Goal: Task Accomplishment & Management: Use online tool/utility

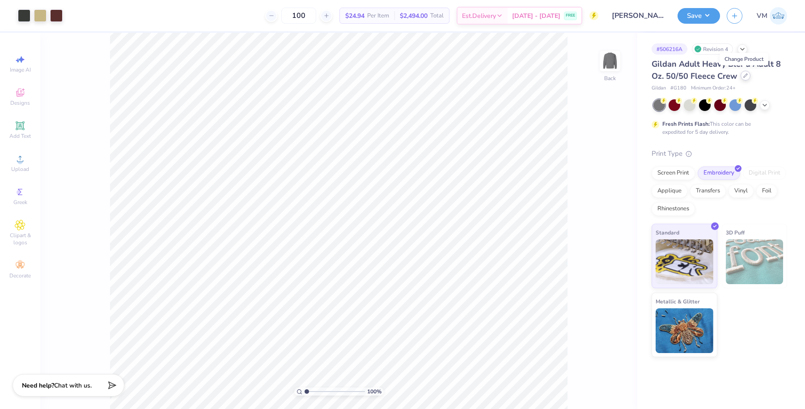
click at [743, 74] on icon at bounding box center [745, 75] width 4 height 4
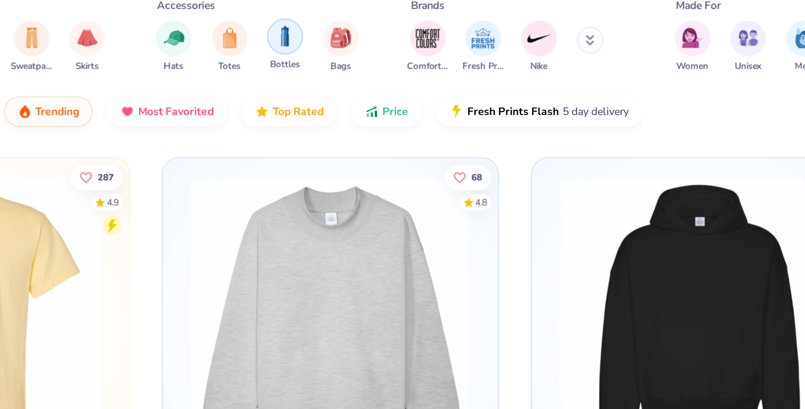
click at [301, 43] on img "filter for Bottles" at bounding box center [305, 43] width 10 height 10
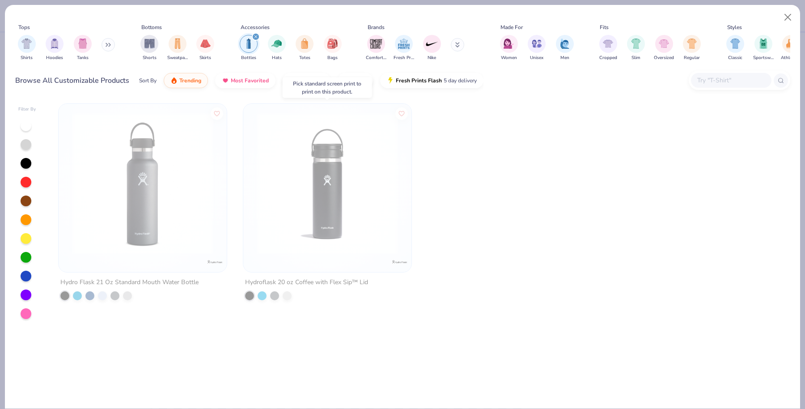
click at [295, 174] on img at bounding box center [327, 183] width 150 height 141
click at [350, 172] on img at bounding box center [327, 183] width 150 height 141
click at [783, 19] on button "Close" at bounding box center [788, 17] width 17 height 17
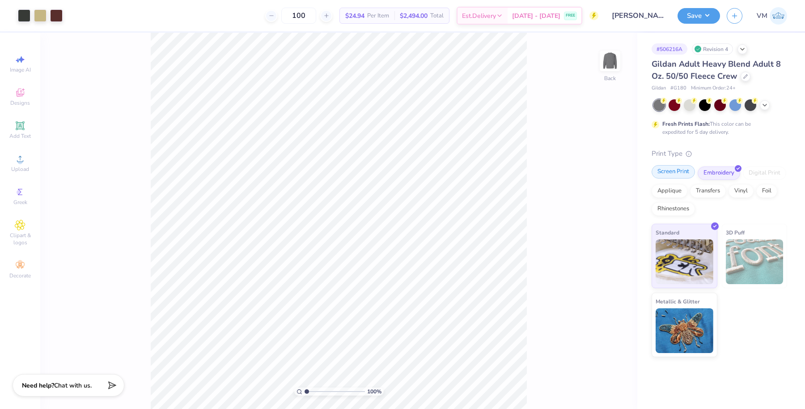
click at [670, 168] on div "Screen Print" at bounding box center [673, 171] width 43 height 13
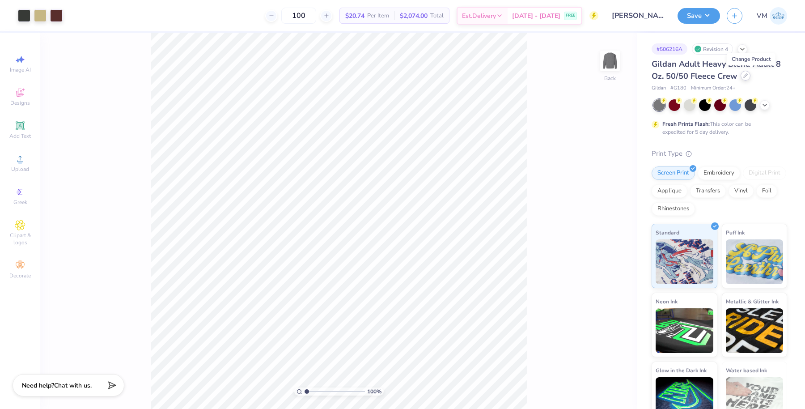
click at [748, 76] on icon at bounding box center [745, 75] width 4 height 4
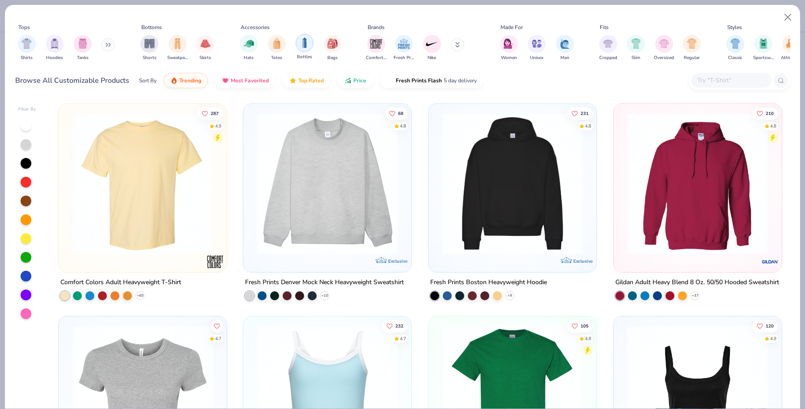
click at [300, 43] on img "filter for Bottles" at bounding box center [305, 43] width 10 height 10
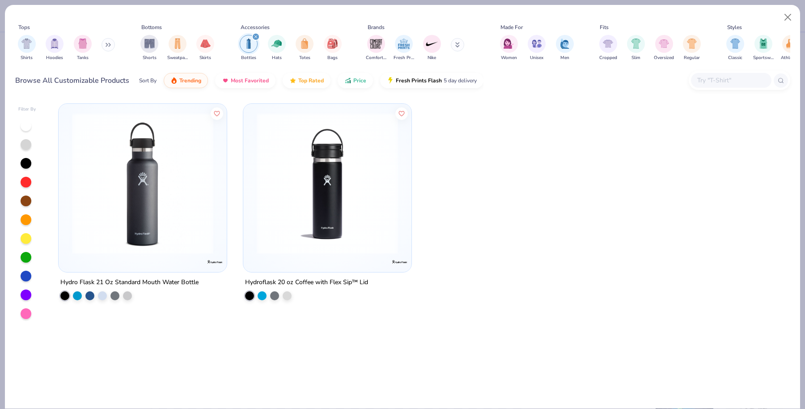
click at [331, 168] on img at bounding box center [327, 183] width 150 height 141
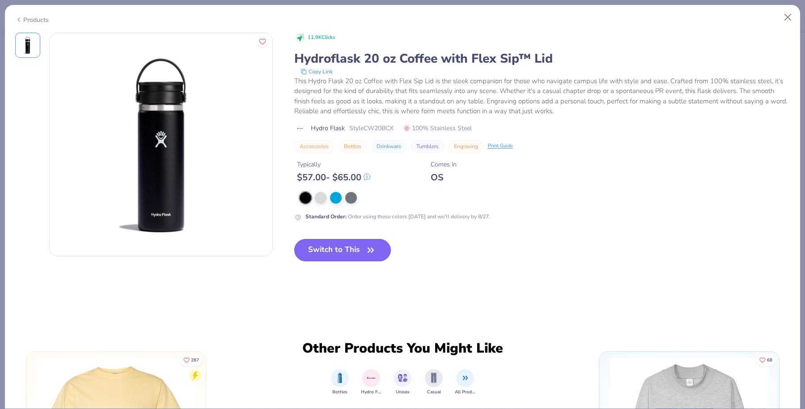
click at [342, 250] on button "Switch to This" at bounding box center [342, 250] width 97 height 22
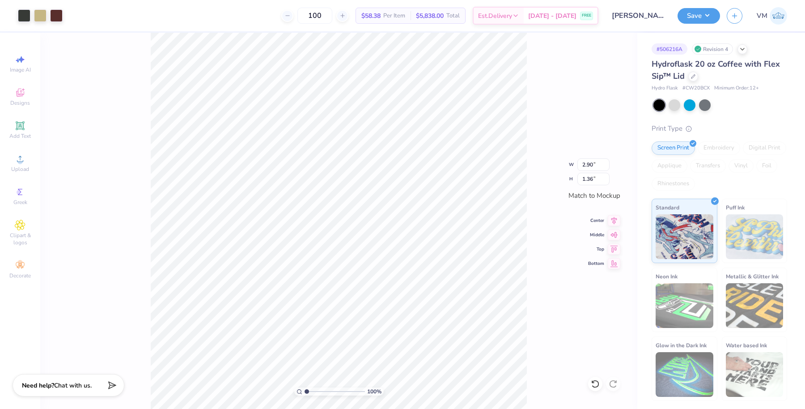
click at [716, 105] on div at bounding box center [720, 105] width 134 height 12
click at [678, 103] on div at bounding box center [675, 104] width 12 height 12
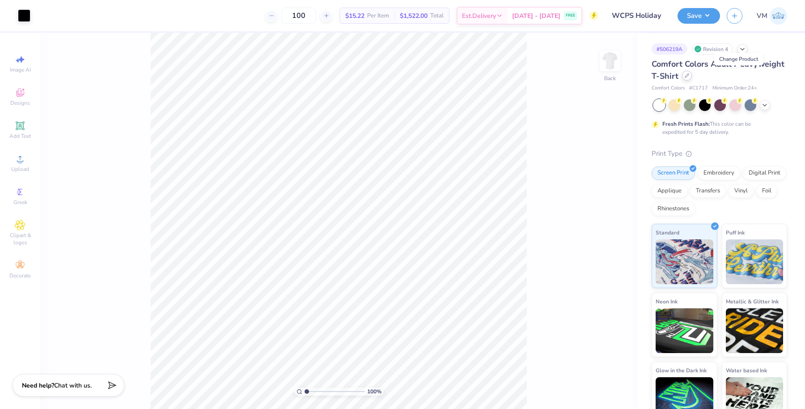
click at [689, 75] on icon at bounding box center [687, 75] width 4 height 4
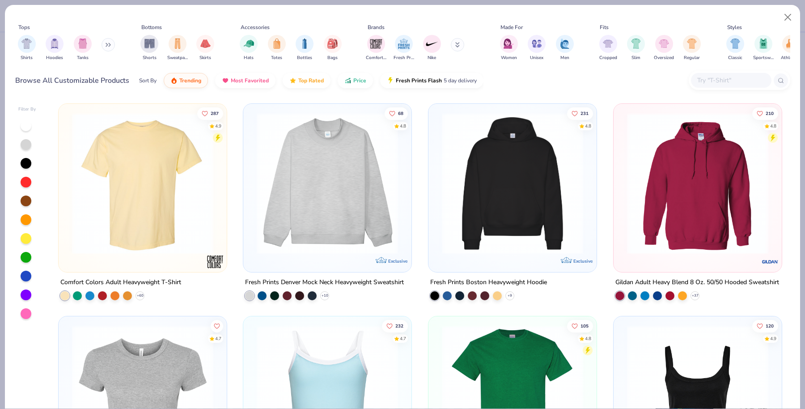
click at [109, 43] on icon at bounding box center [108, 44] width 5 height 4
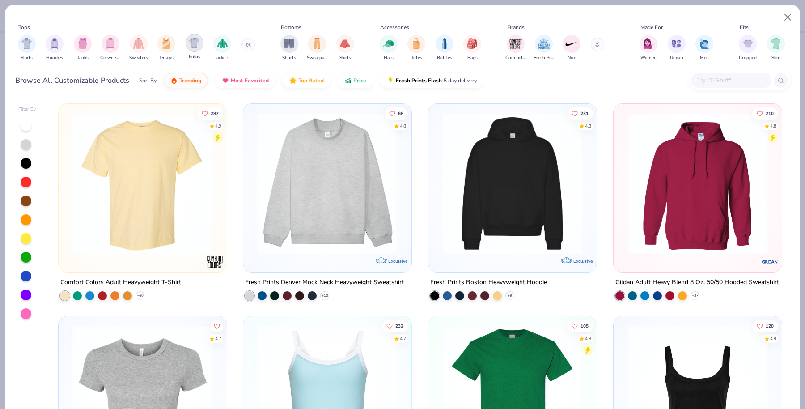
click at [188, 48] on div "filter for Polos" at bounding box center [195, 43] width 18 height 18
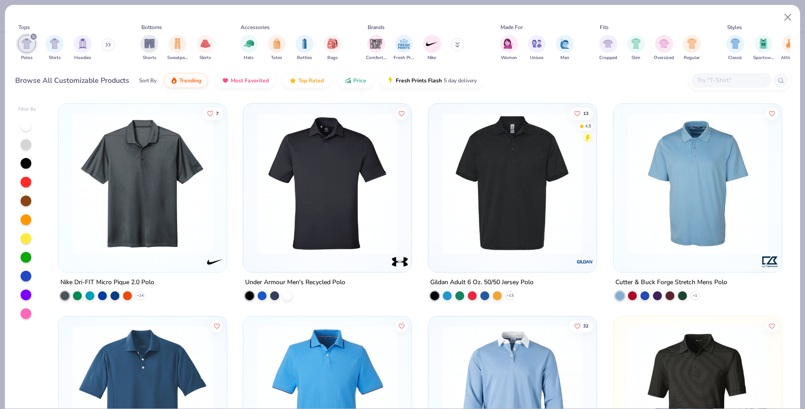
click at [145, 182] on img at bounding box center [143, 183] width 150 height 141
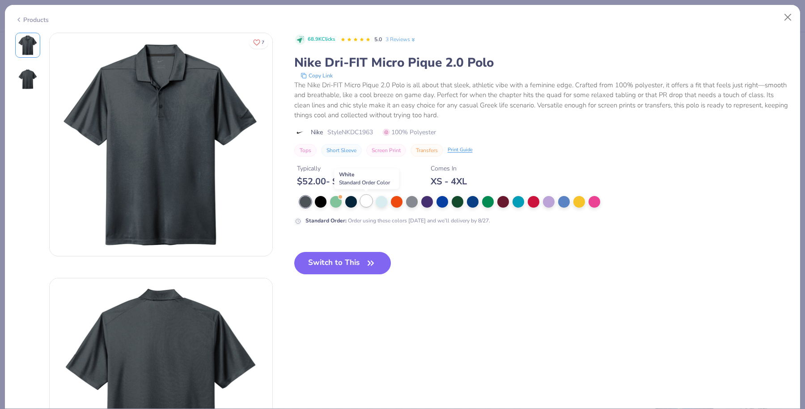
click at [364, 206] on div at bounding box center [366, 201] width 12 height 12
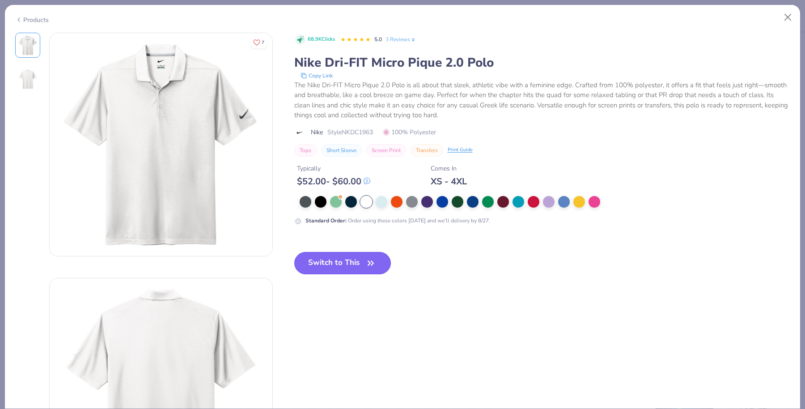
click at [358, 252] on button "Switch to This" at bounding box center [342, 263] width 97 height 22
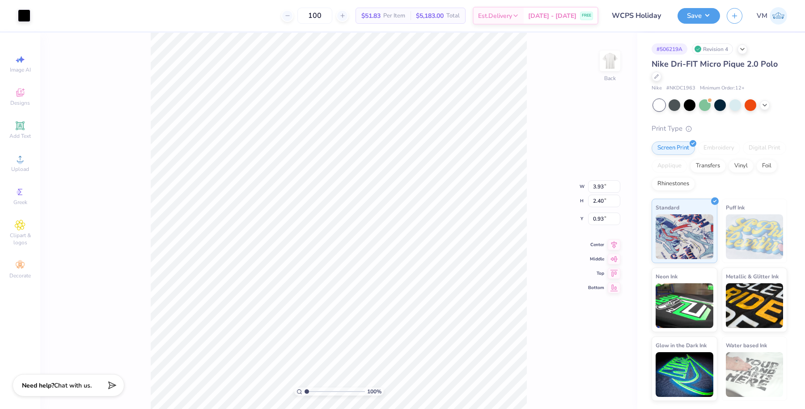
type input "3.66"
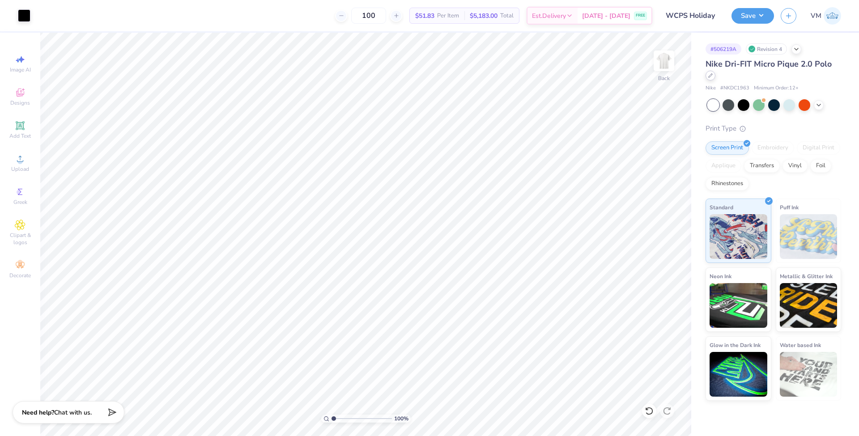
click at [715, 76] on div at bounding box center [710, 76] width 10 height 10
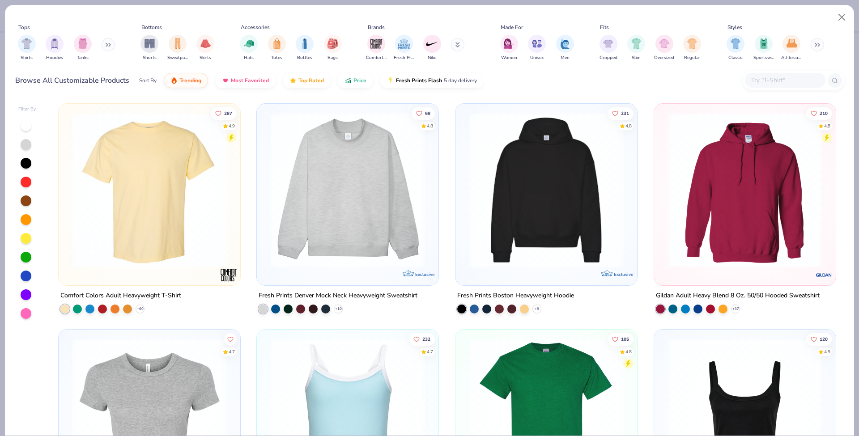
click at [102, 51] on div "Shirts Hoodies Tanks" at bounding box center [66, 47] width 103 height 33
click at [105, 46] on button at bounding box center [108, 44] width 13 height 13
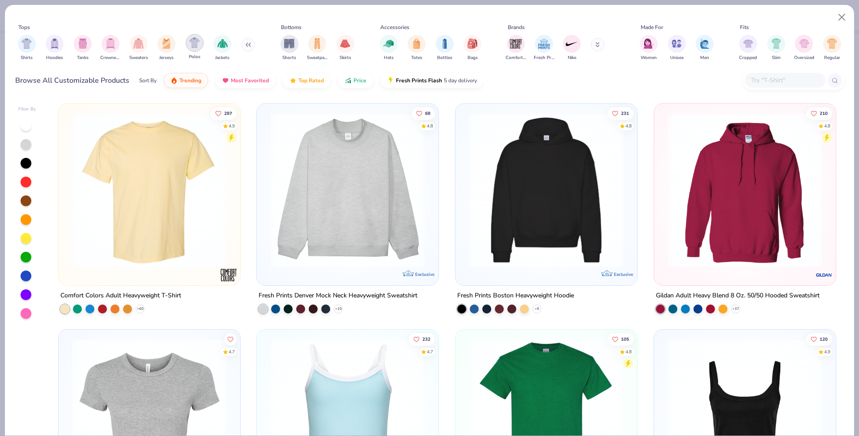
click at [195, 47] on img "filter for Polos" at bounding box center [194, 43] width 10 height 10
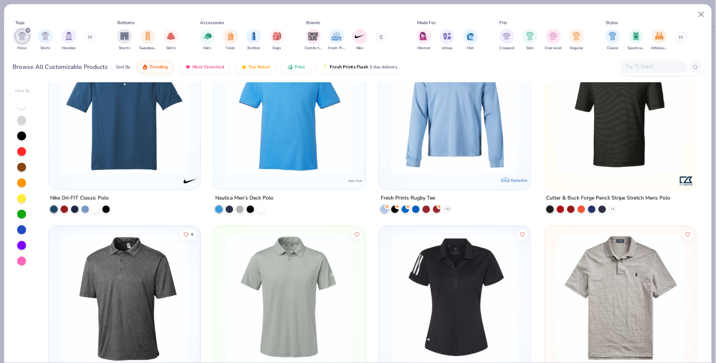
scroll to position [258, 0]
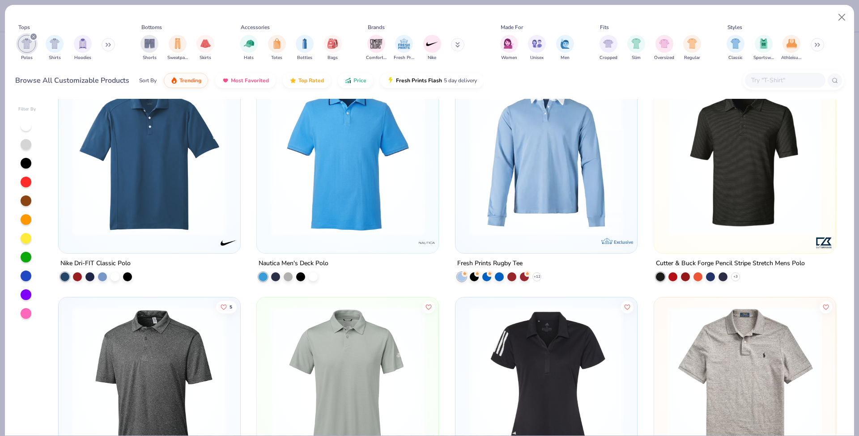
click at [538, 165] on img at bounding box center [546, 157] width 164 height 155
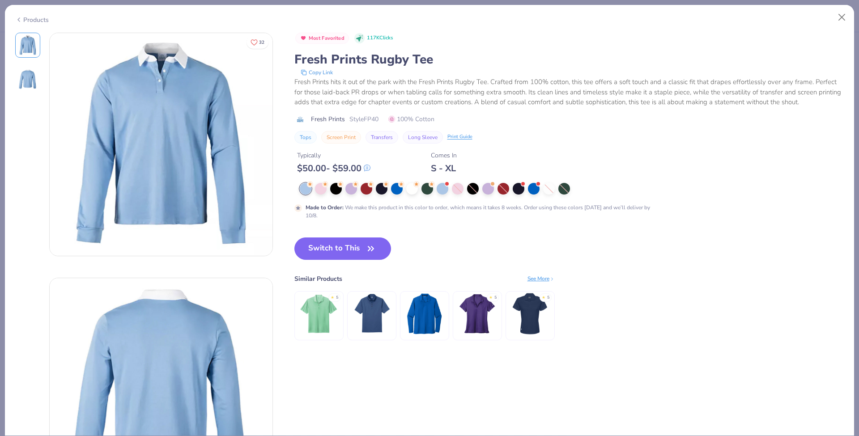
click at [419, 188] on div at bounding box center [476, 189] width 352 height 12
click at [414, 187] on div at bounding box center [412, 188] width 12 height 12
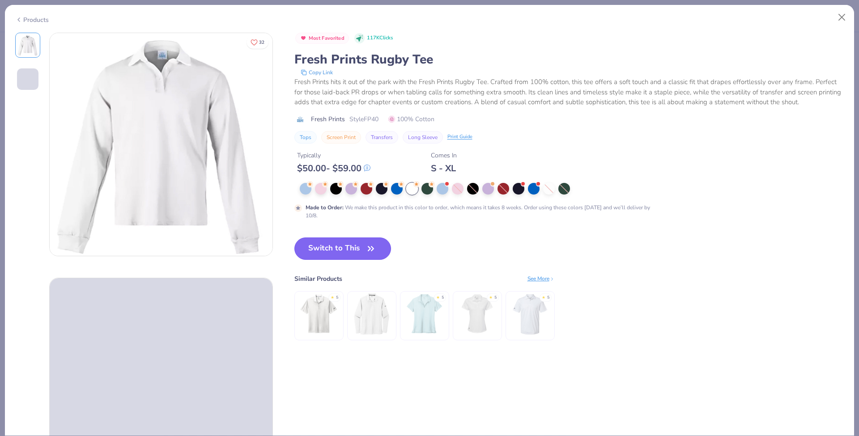
click at [330, 250] on button "Switch to This" at bounding box center [342, 248] width 97 height 22
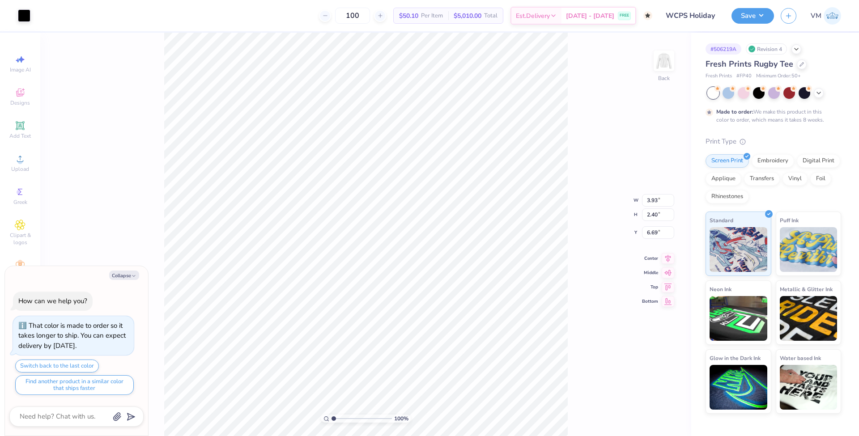
type textarea "x"
type input "4.88"
type input "1.19604269441169"
type textarea "x"
type input "1.19604269441169"
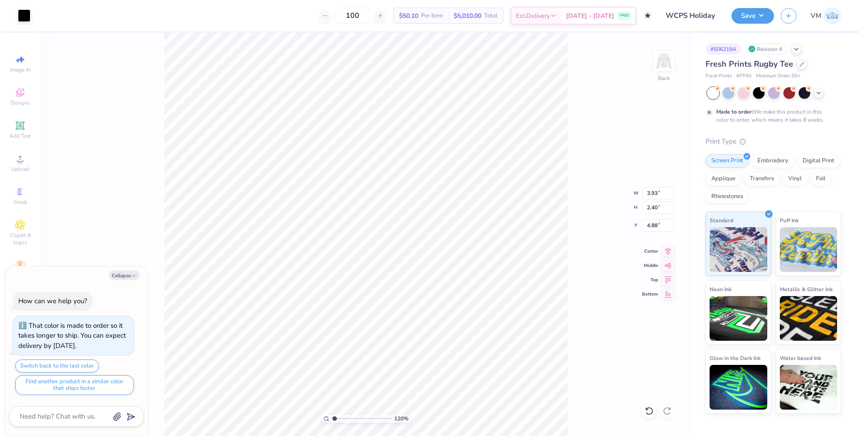
type textarea "x"
type input "3.00"
type input "1"
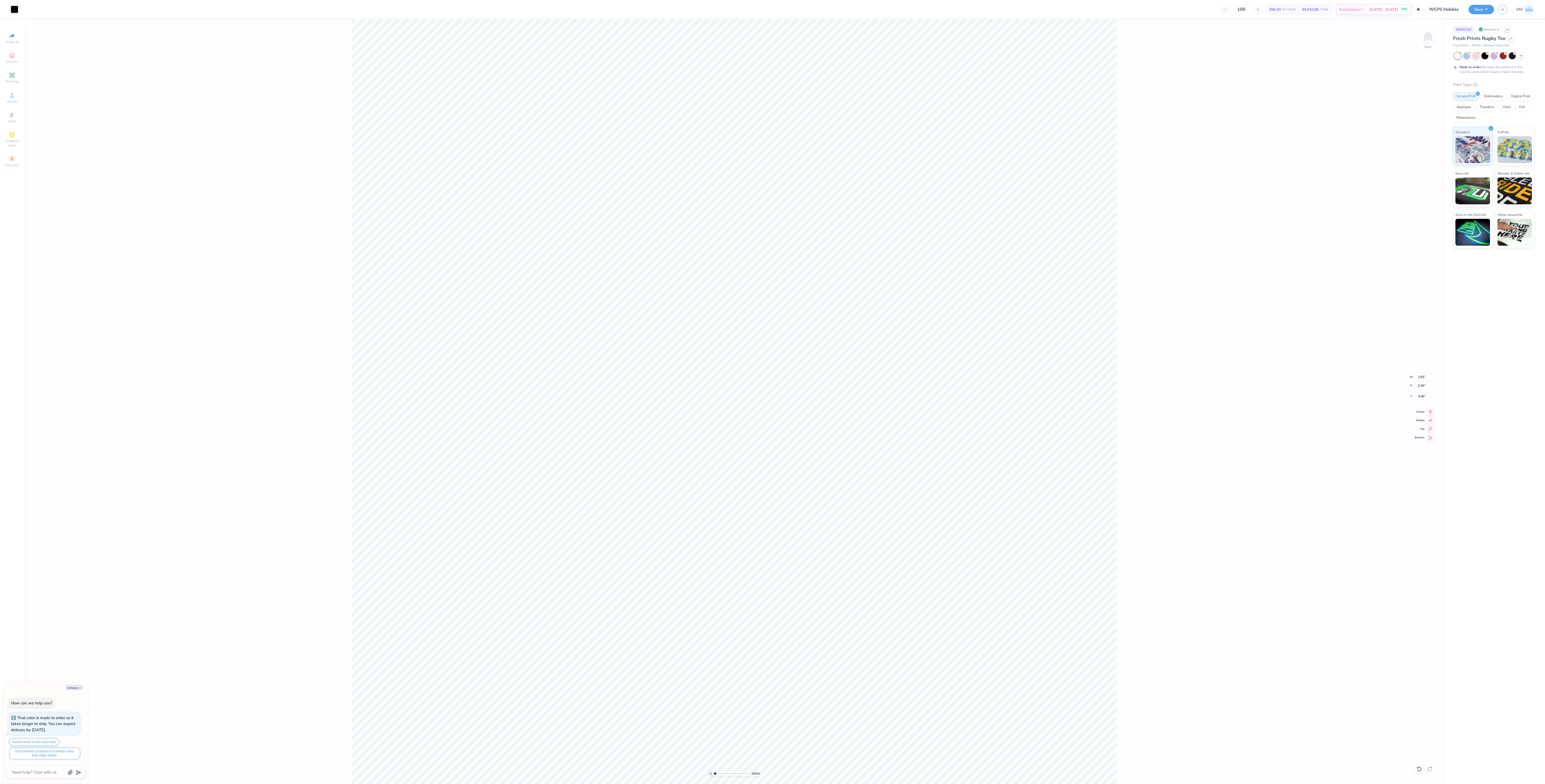
click at [483, 138] on div "100 % Back W 3.93 3.93 " H 2.40 2.40 " Y 3.00 3.00 " Center Middle Top Bottom" at bounding box center [734, 402] width 1420 height 764
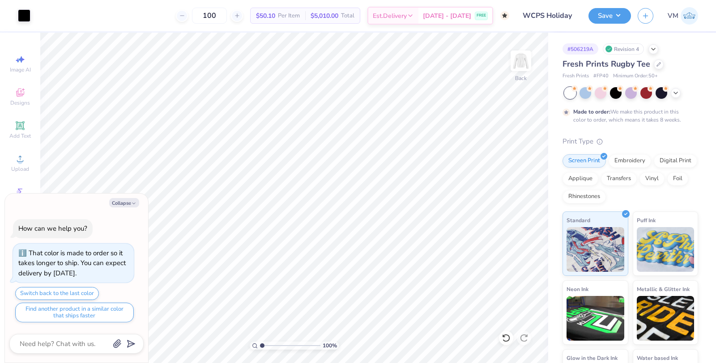
type textarea "x"
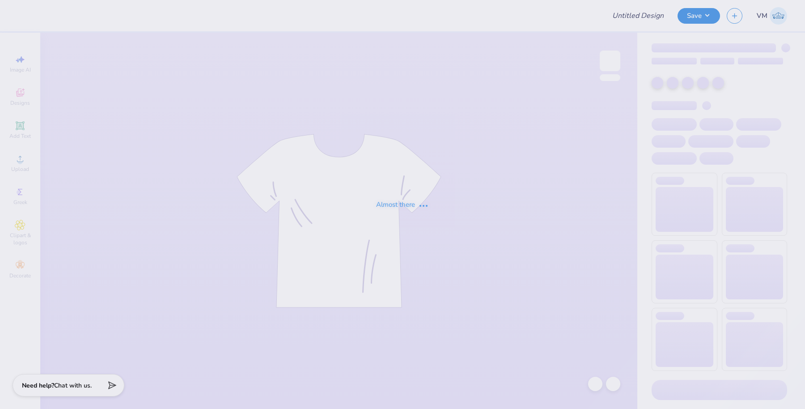
type input "WCPS Holiday"
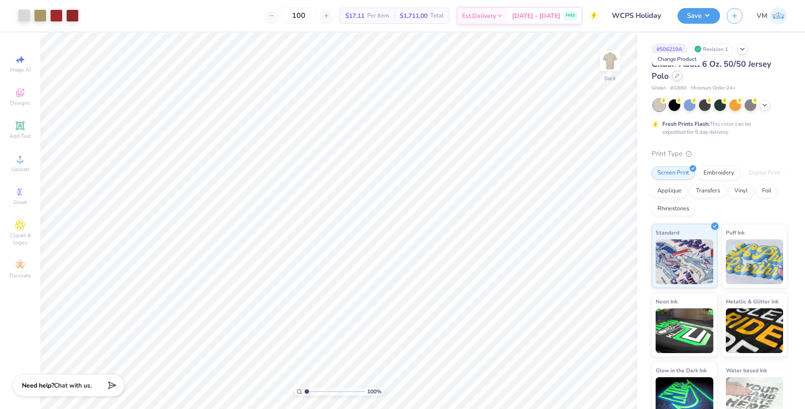
click at [677, 79] on div at bounding box center [677, 76] width 10 height 10
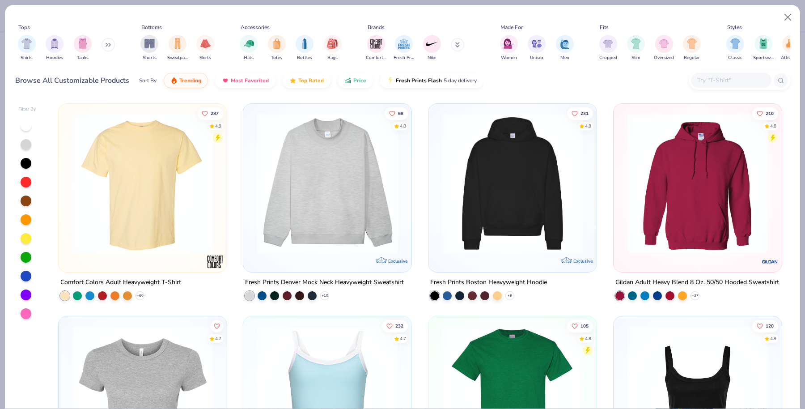
click at [106, 47] on button at bounding box center [108, 44] width 13 height 13
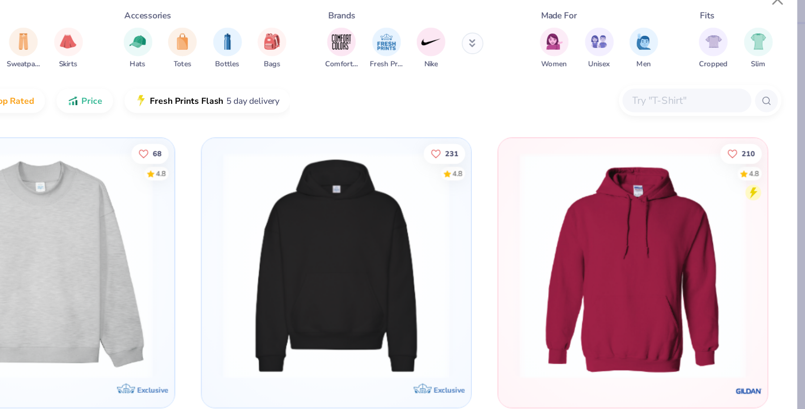
click at [721, 76] on input "text" at bounding box center [730, 80] width 69 height 10
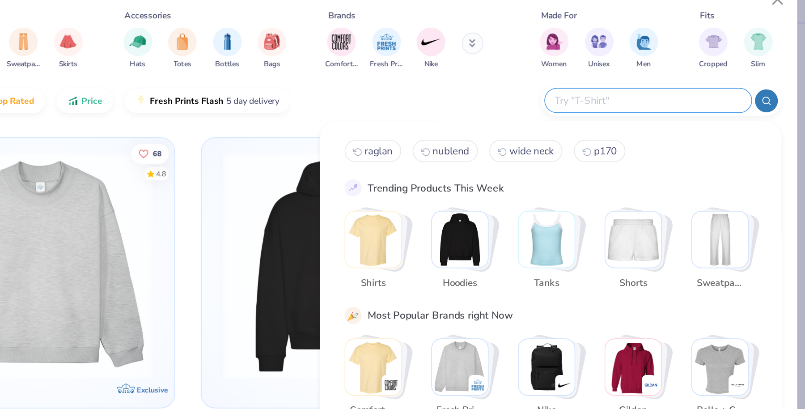
type input "z"
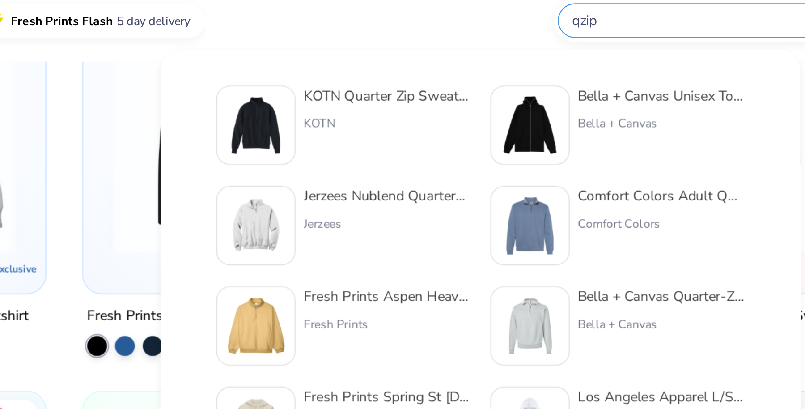
scroll to position [69, 0]
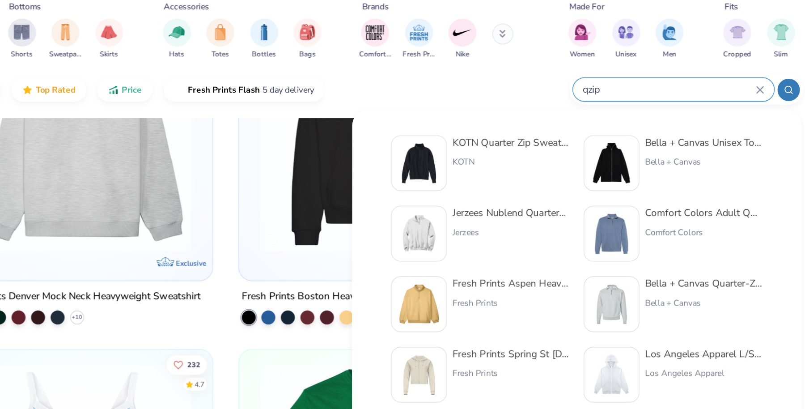
type input "qzip"
click at [685, 216] on div at bounding box center [667, 218] width 36 height 36
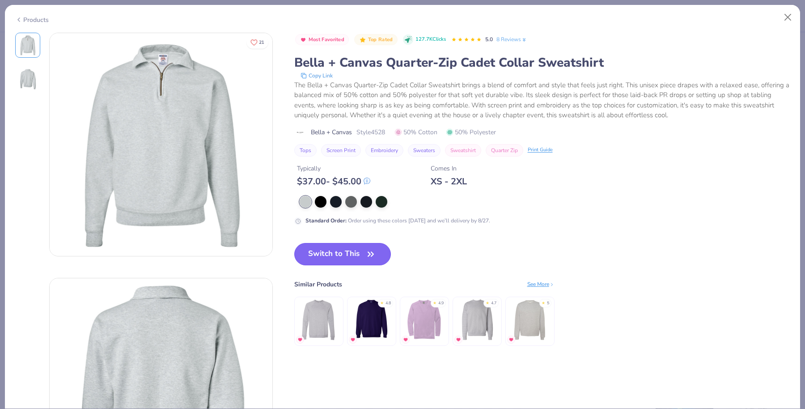
click at [347, 253] on button "Switch to This" at bounding box center [342, 254] width 97 height 22
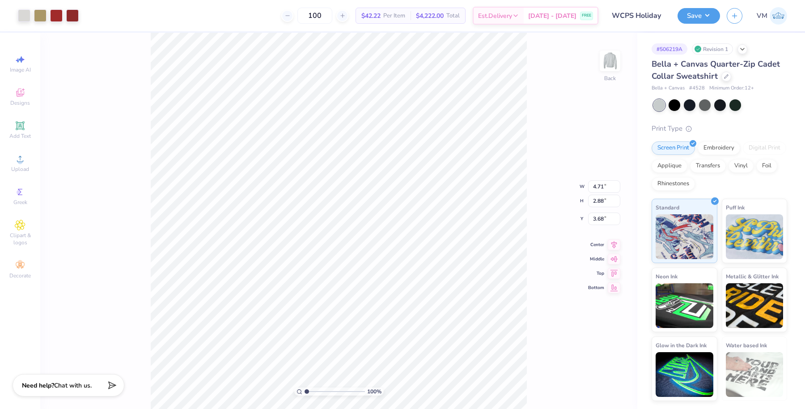
type input "3.00"
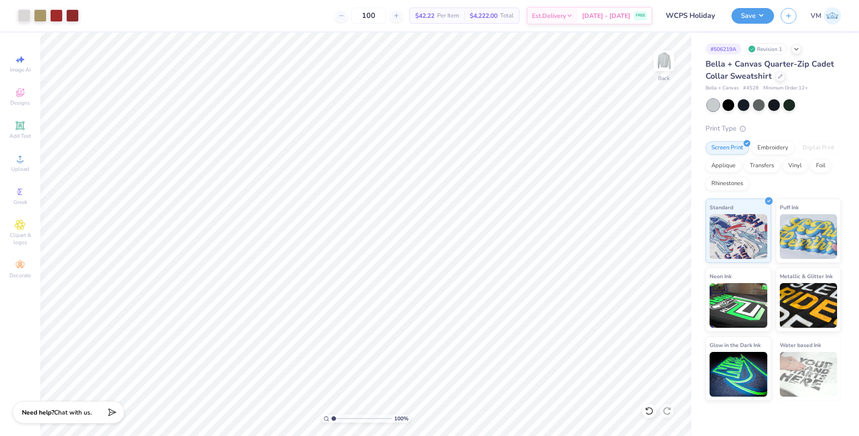
click at [775, 73] on div "Bella + Canvas Quarter-Zip Cadet Collar Sweatshirt" at bounding box center [773, 70] width 136 height 24
click at [775, 74] on div at bounding box center [780, 76] width 10 height 10
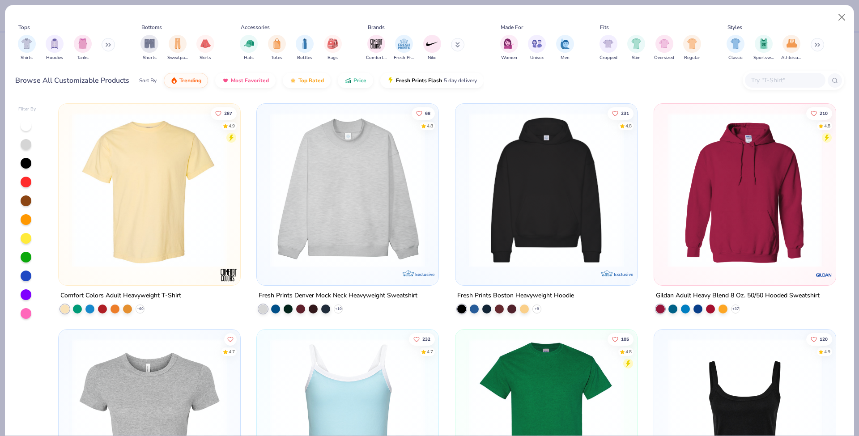
drag, startPoint x: 104, startPoint y: 50, endPoint x: 103, endPoint y: 41, distance: 9.0
click at [103, 41] on div "Shirts Hoodies Tanks" at bounding box center [66, 47] width 103 height 33
click at [107, 41] on button at bounding box center [108, 44] width 13 height 13
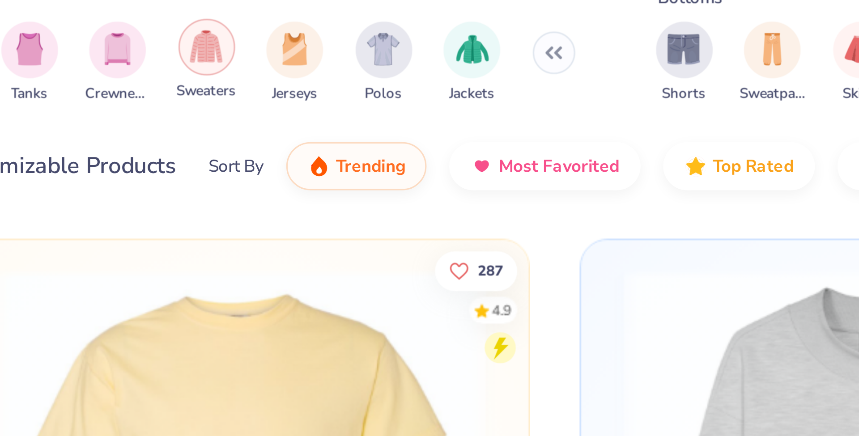
click at [145, 47] on div "filter for Sweaters" at bounding box center [139, 43] width 18 height 18
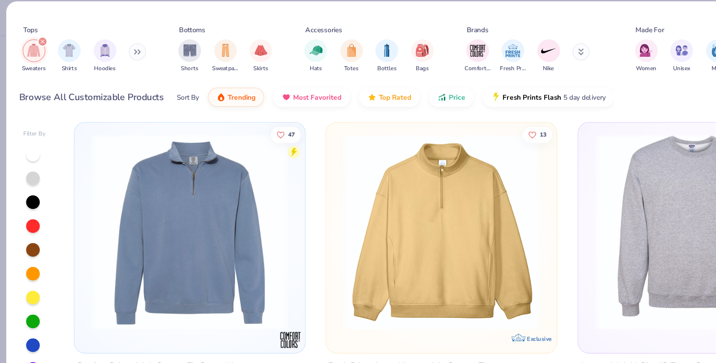
scroll to position [232, 0]
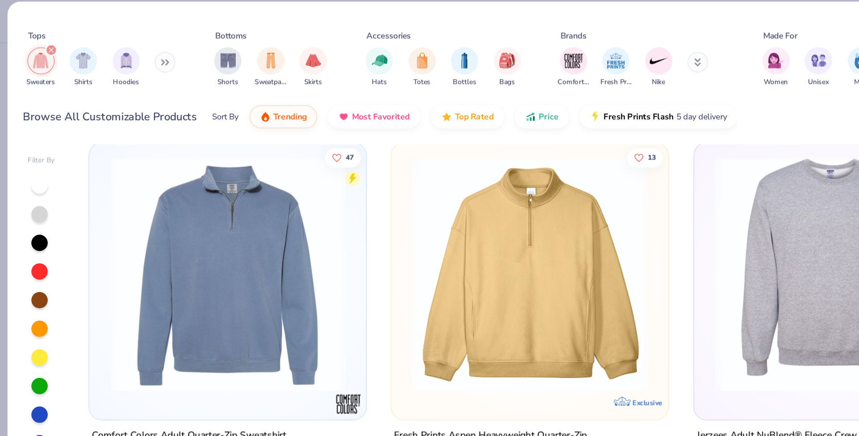
click at [342, 182] on img at bounding box center [348, 183] width 164 height 155
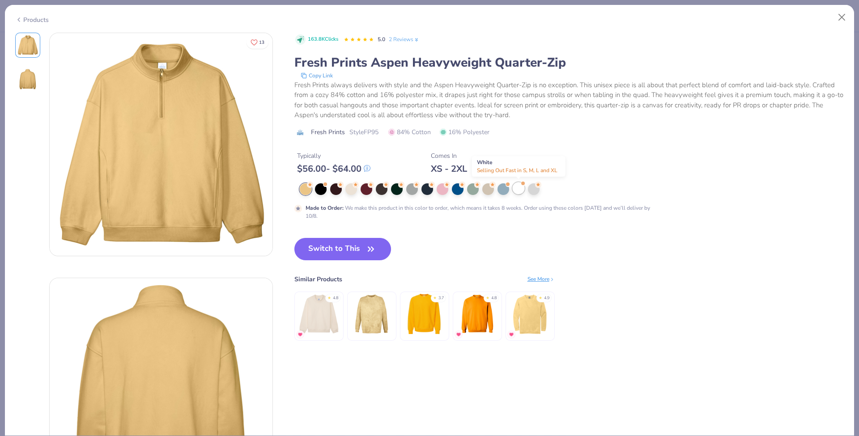
click at [517, 188] on div at bounding box center [519, 188] width 12 height 12
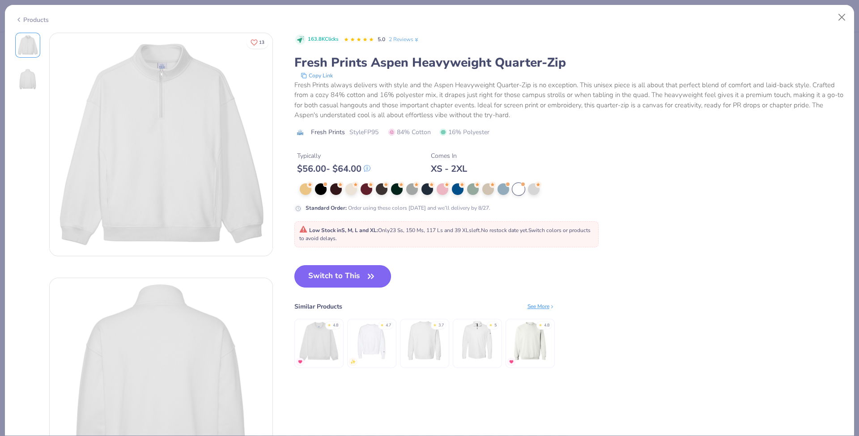
click at [328, 269] on button "Switch to This" at bounding box center [342, 276] width 97 height 22
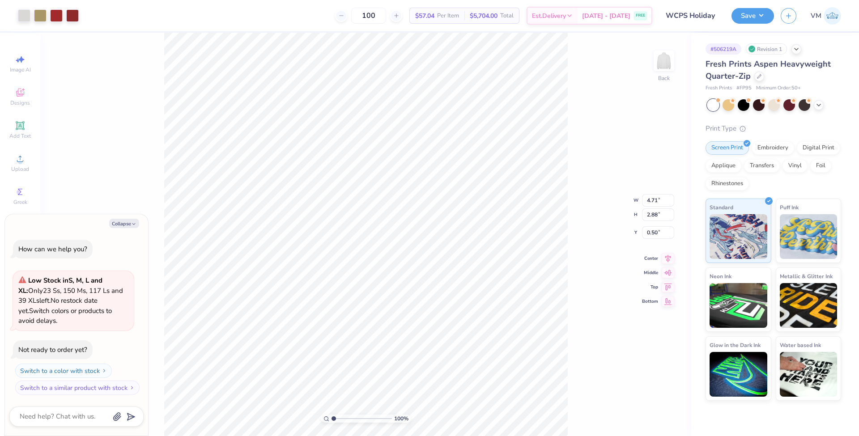
type textarea "x"
type input "3.00"
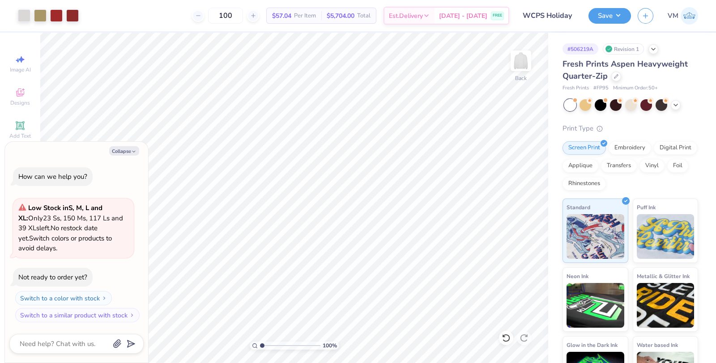
type textarea "x"
